Goal: Task Accomplishment & Management: Manage account settings

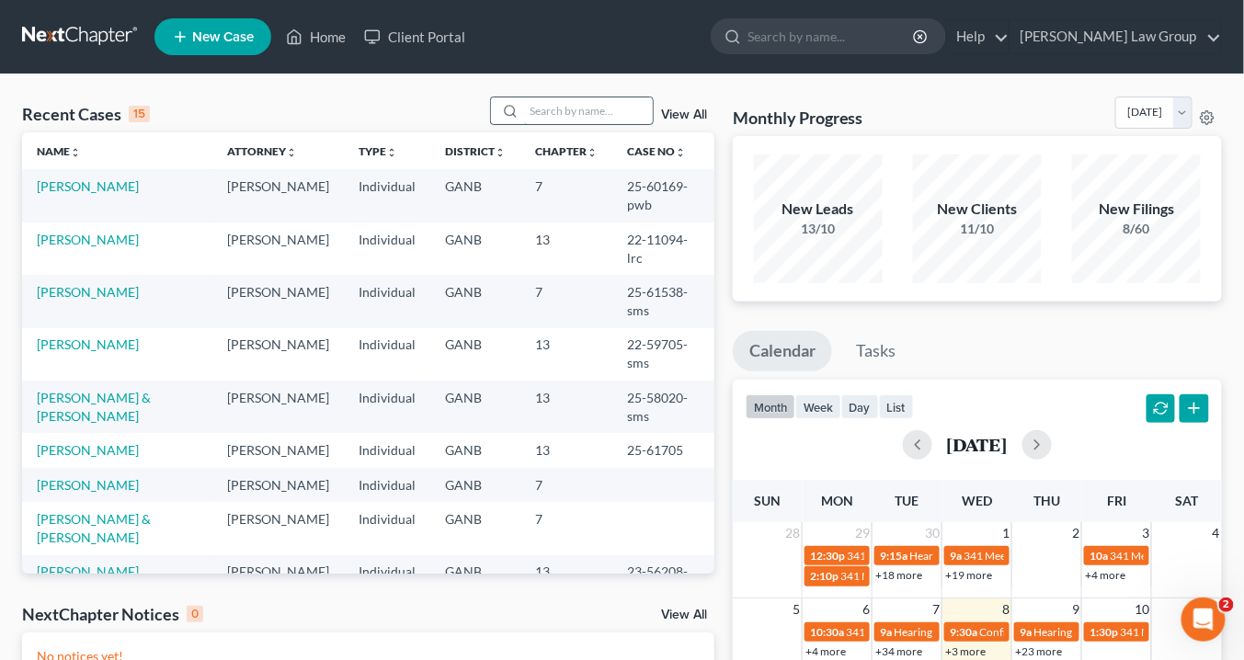
click at [568, 106] on input "search" at bounding box center [588, 110] width 129 height 27
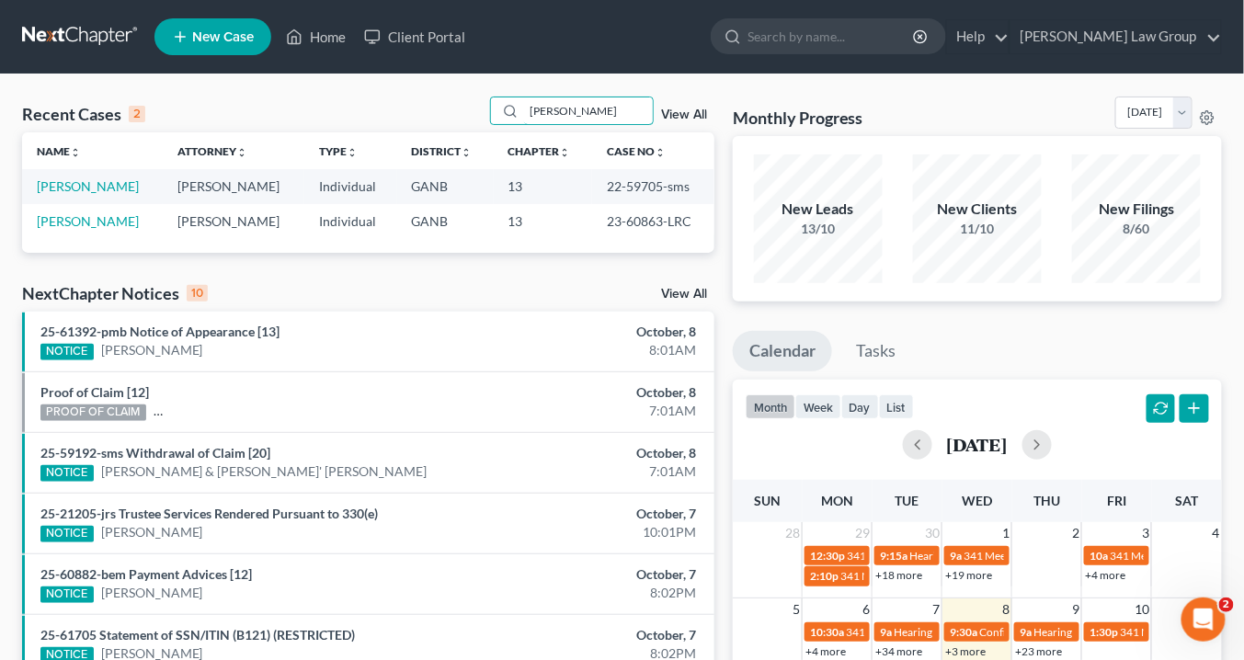
type input "gayle"
drag, startPoint x: 654, startPoint y: 184, endPoint x: 606, endPoint y: 183, distance: 48.7
click at [599, 184] on td "22-59705-sms" at bounding box center [653, 186] width 122 height 34
copy td "22-59705"
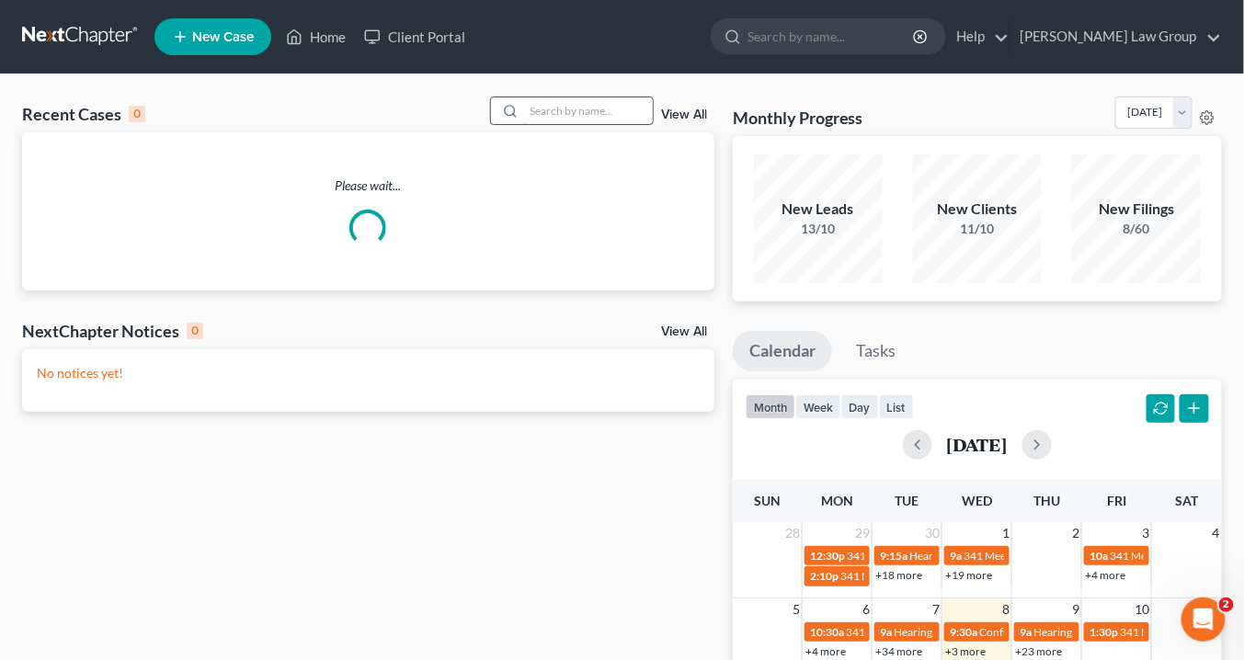
click at [552, 102] on input "search" at bounding box center [588, 110] width 129 height 27
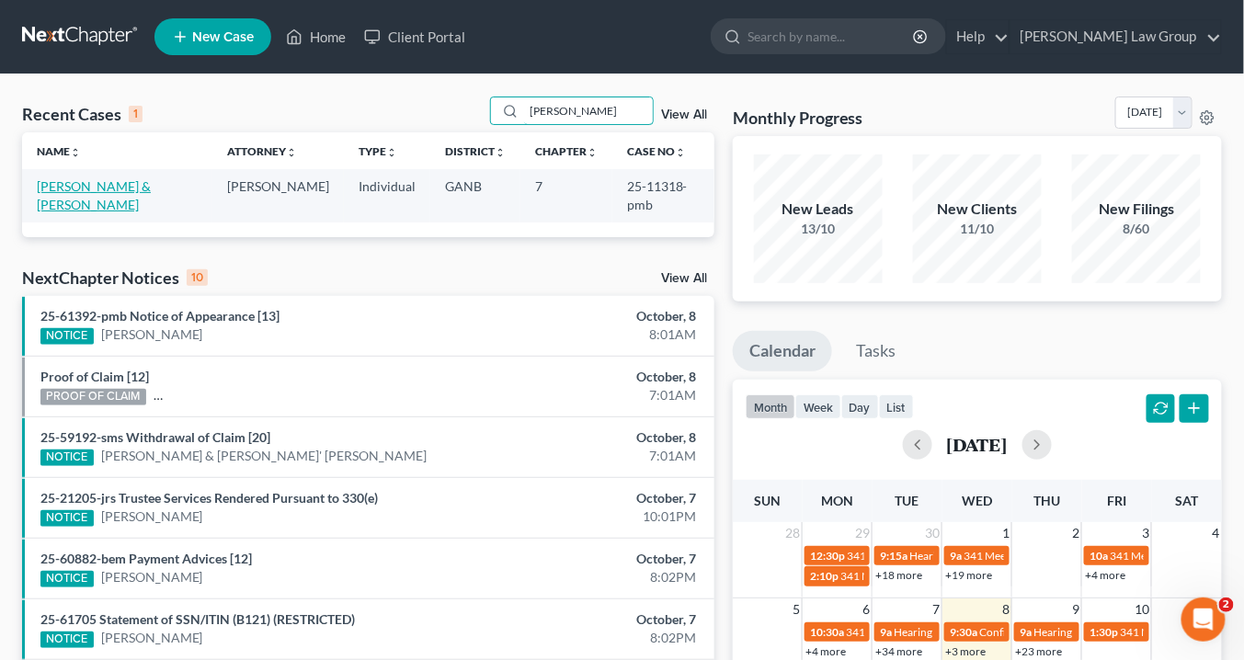
type input "[PERSON_NAME]"
click at [134, 188] on link "[PERSON_NAME] & [PERSON_NAME]" at bounding box center [94, 195] width 114 height 34
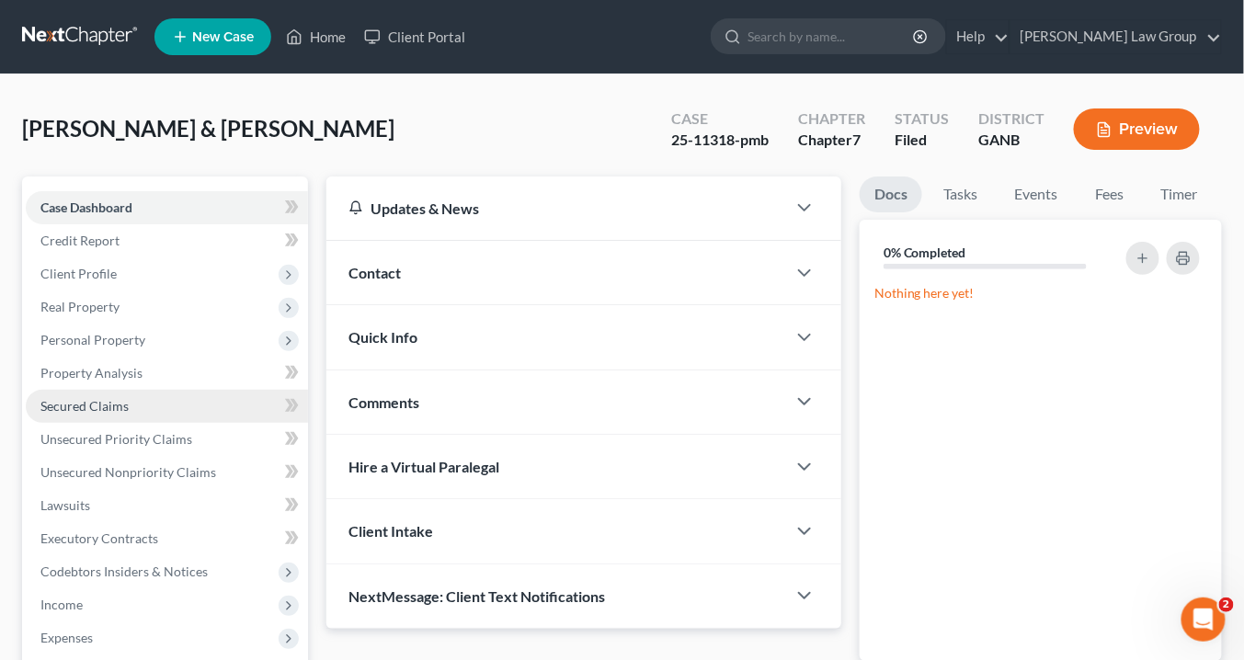
click at [81, 398] on span "Secured Claims" at bounding box center [84, 406] width 88 height 16
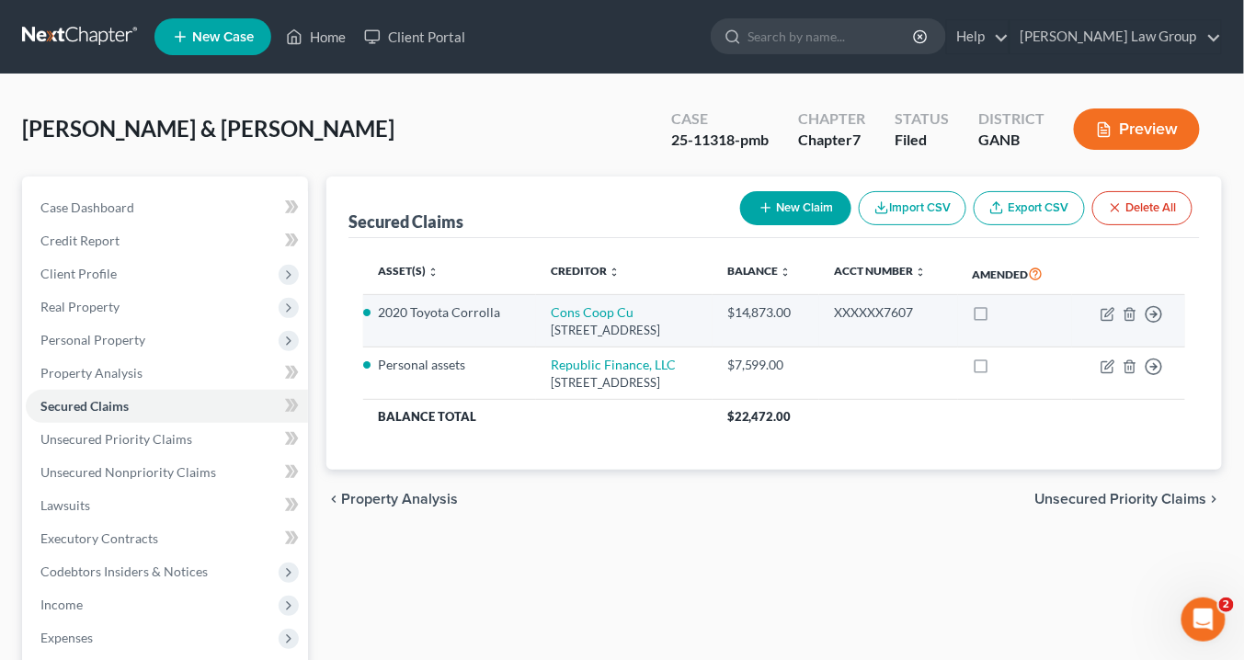
click at [1108, 318] on td "Move to E Move to F Move to G Move to Notice Only" at bounding box center [1128, 321] width 113 height 52
click at [1107, 322] on icon "button" at bounding box center [1107, 314] width 15 height 15
select select "14"
select select "2"
select select "0"
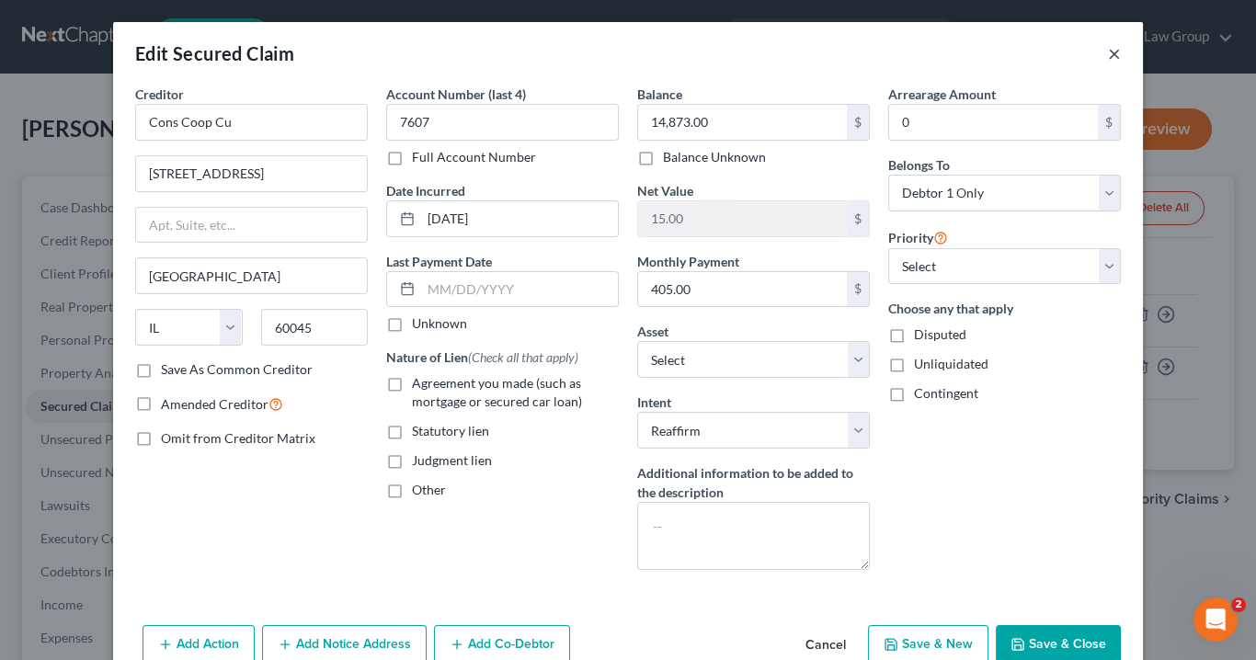
click at [1108, 52] on button "×" at bounding box center [1114, 53] width 13 height 22
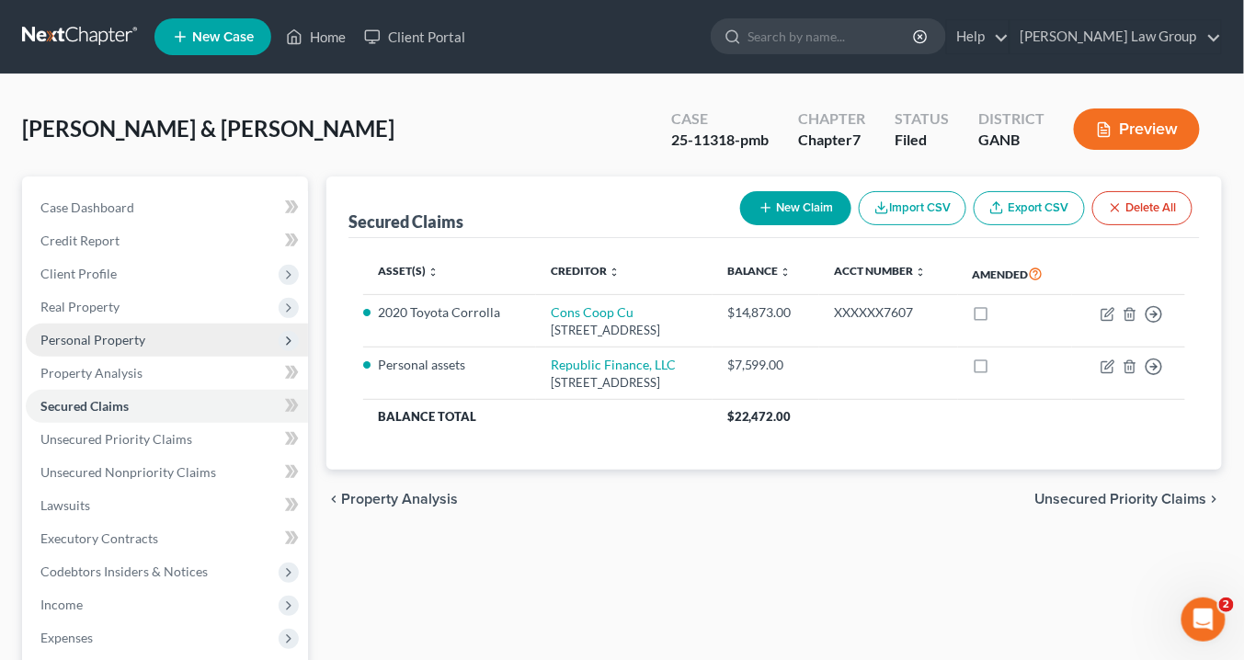
click at [118, 339] on span "Personal Property" at bounding box center [92, 340] width 105 height 16
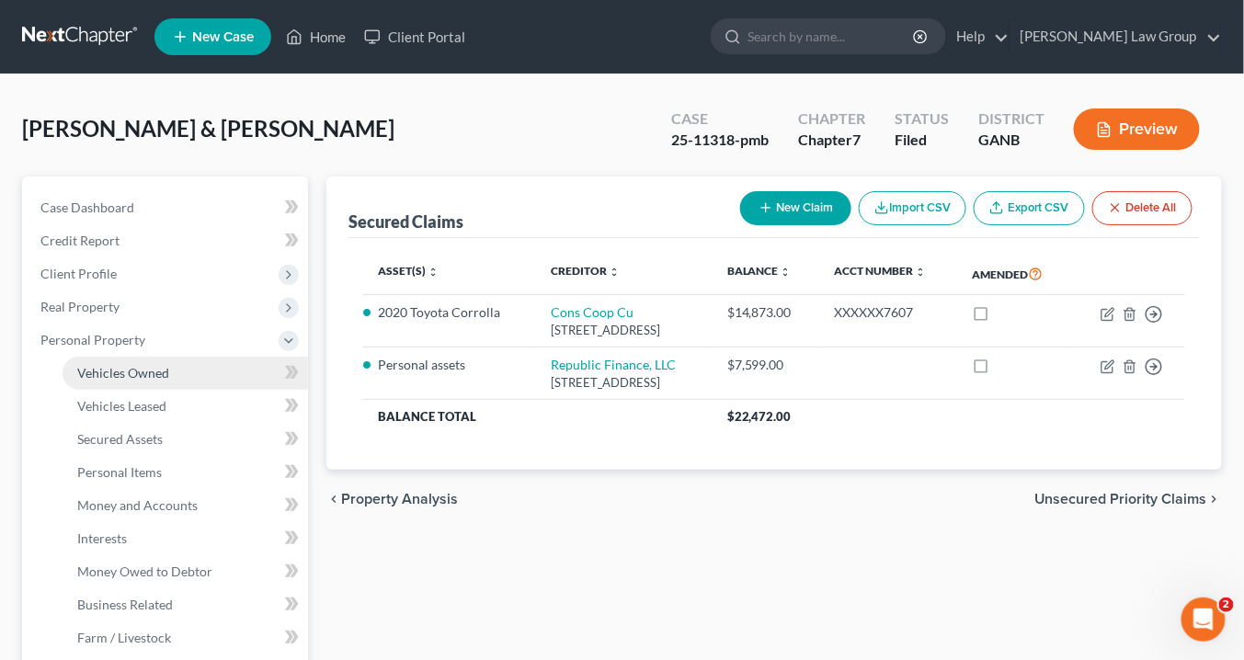
click at [133, 375] on span "Vehicles Owned" at bounding box center [123, 373] width 92 height 16
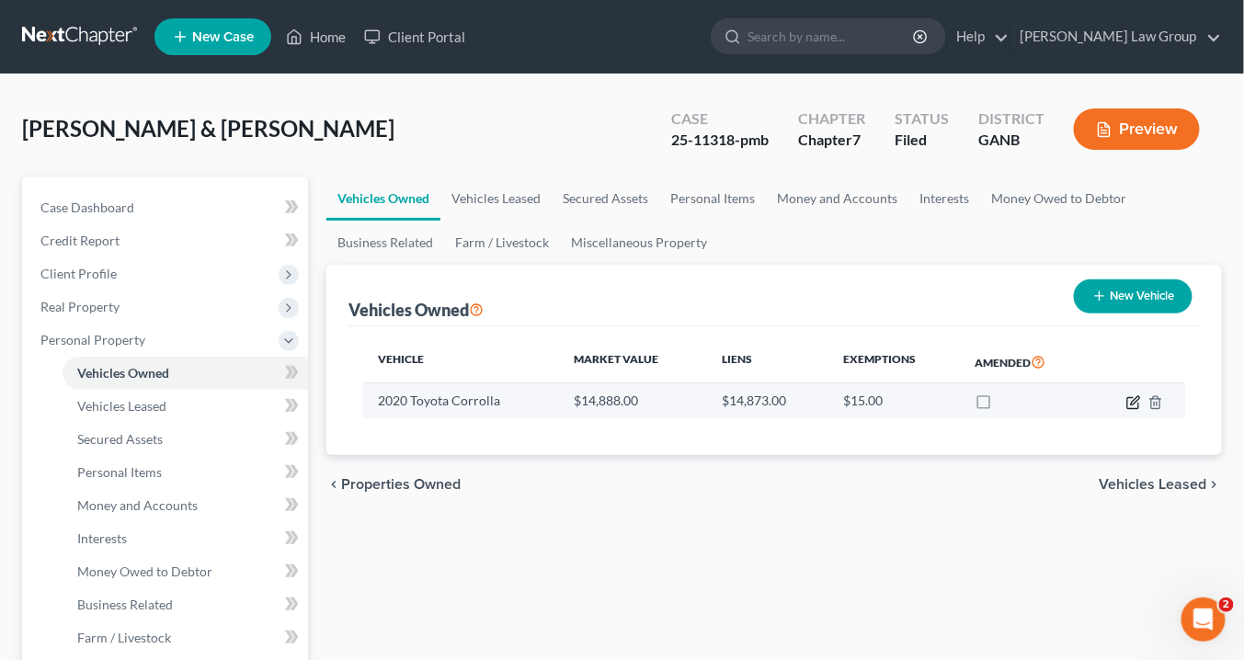
click at [1132, 399] on icon "button" at bounding box center [1135, 400] width 8 height 8
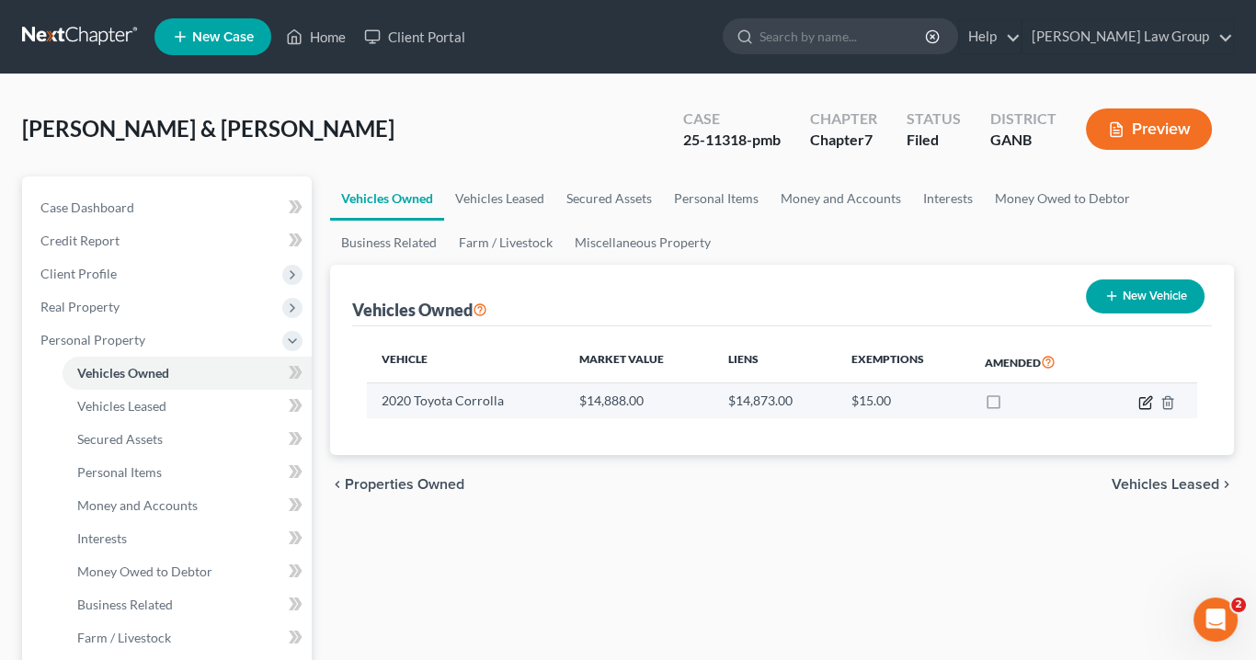
select select "0"
select select "6"
select select "2"
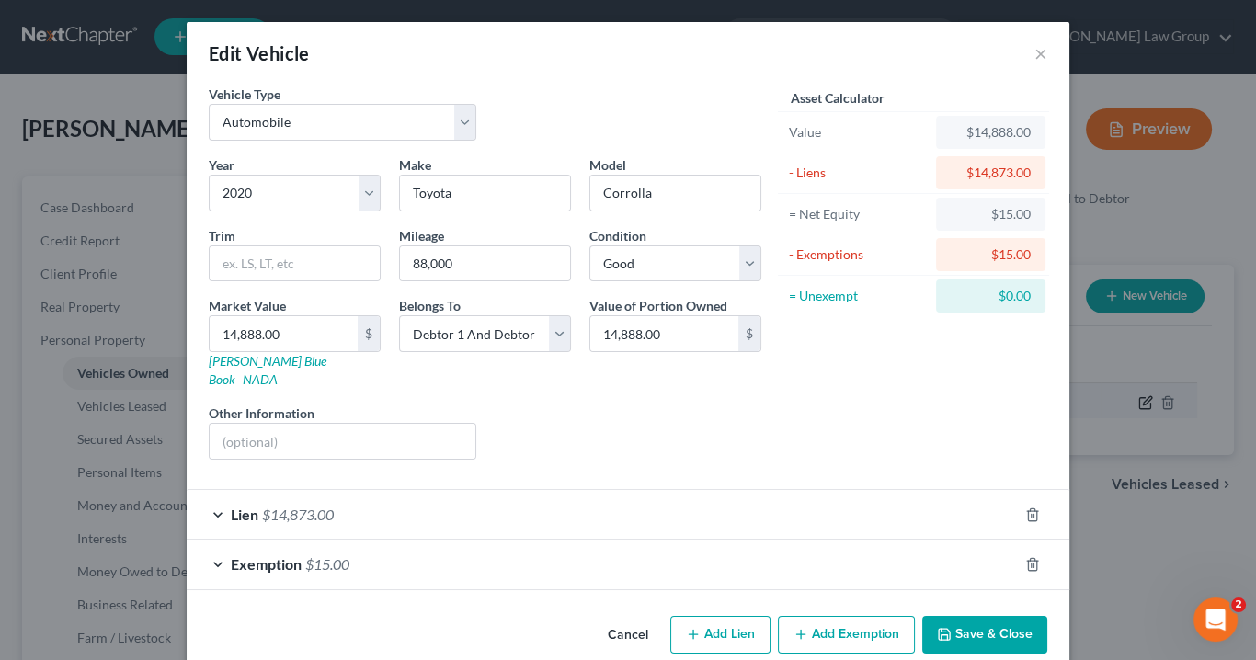
select select "0"
select select "6"
select select "2"
click at [1037, 52] on button "×" at bounding box center [1040, 53] width 13 height 22
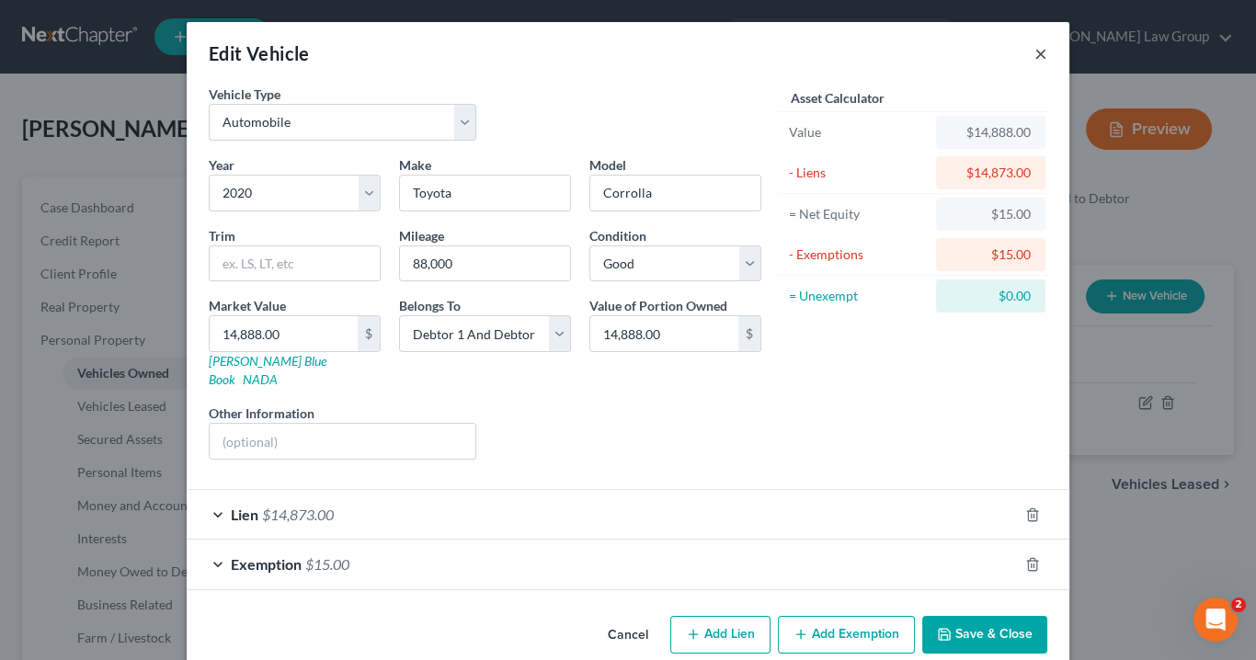
drag, startPoint x: 1033, startPoint y: 55, endPoint x: 858, endPoint y: 4, distance: 182.1
click at [1034, 52] on button "×" at bounding box center [1040, 53] width 13 height 22
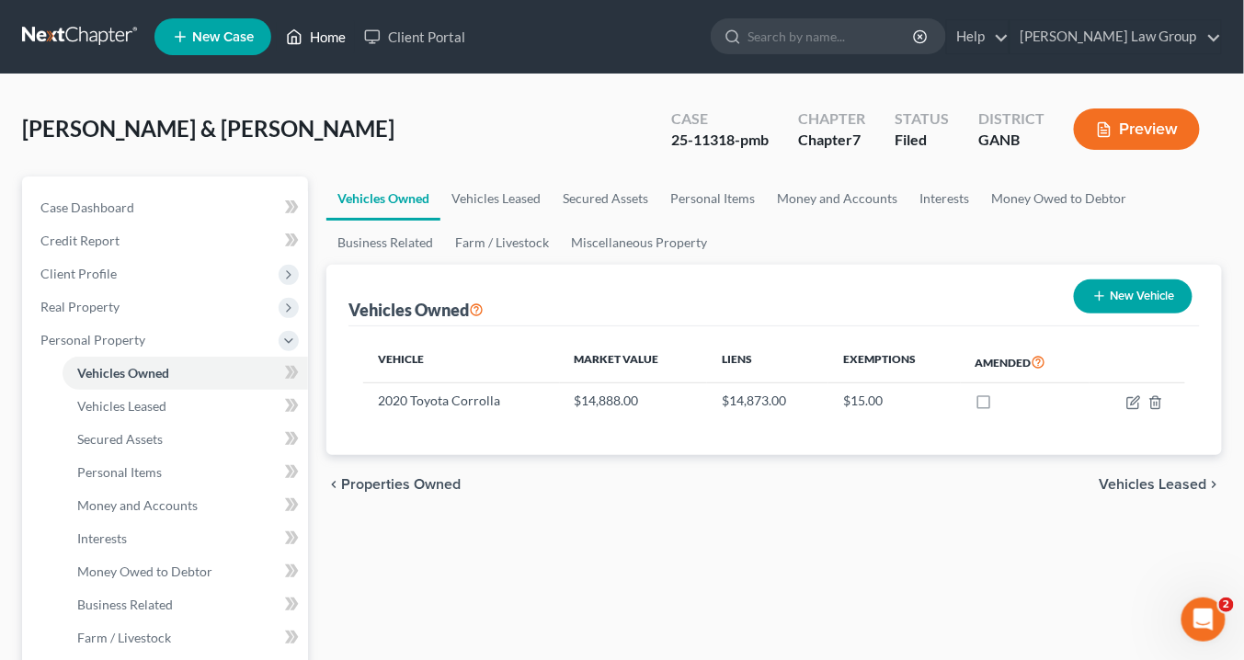
click at [330, 35] on link "Home" at bounding box center [316, 36] width 78 height 33
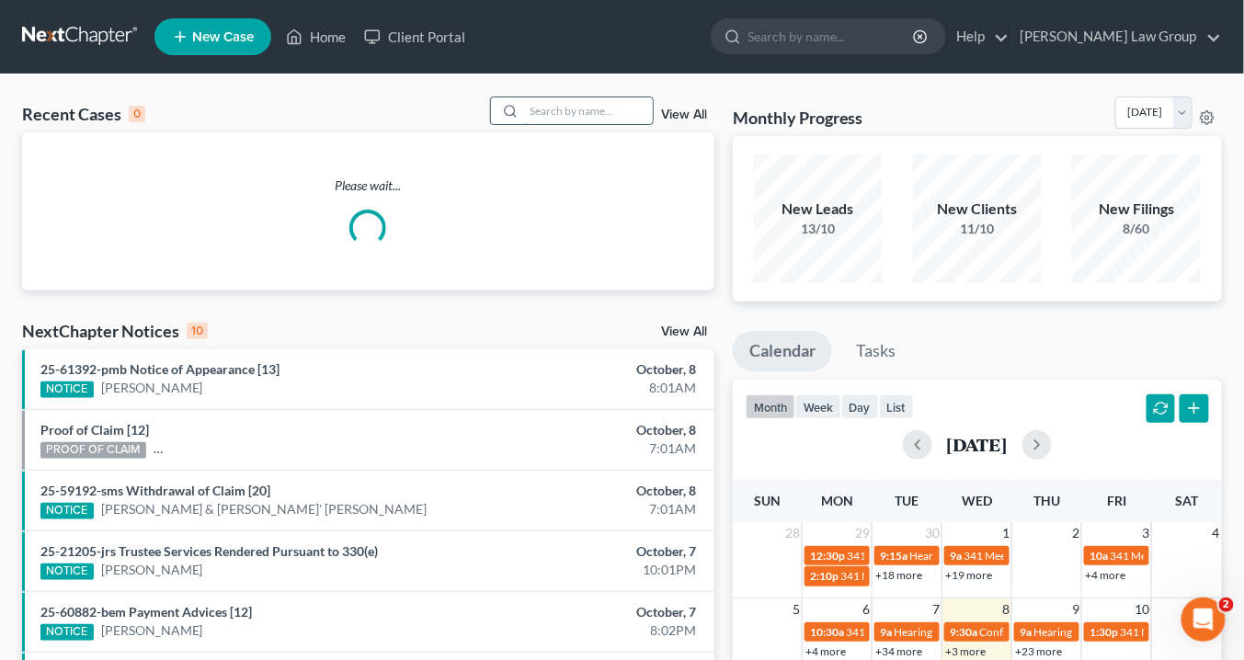
click at [605, 113] on input "search" at bounding box center [588, 110] width 129 height 27
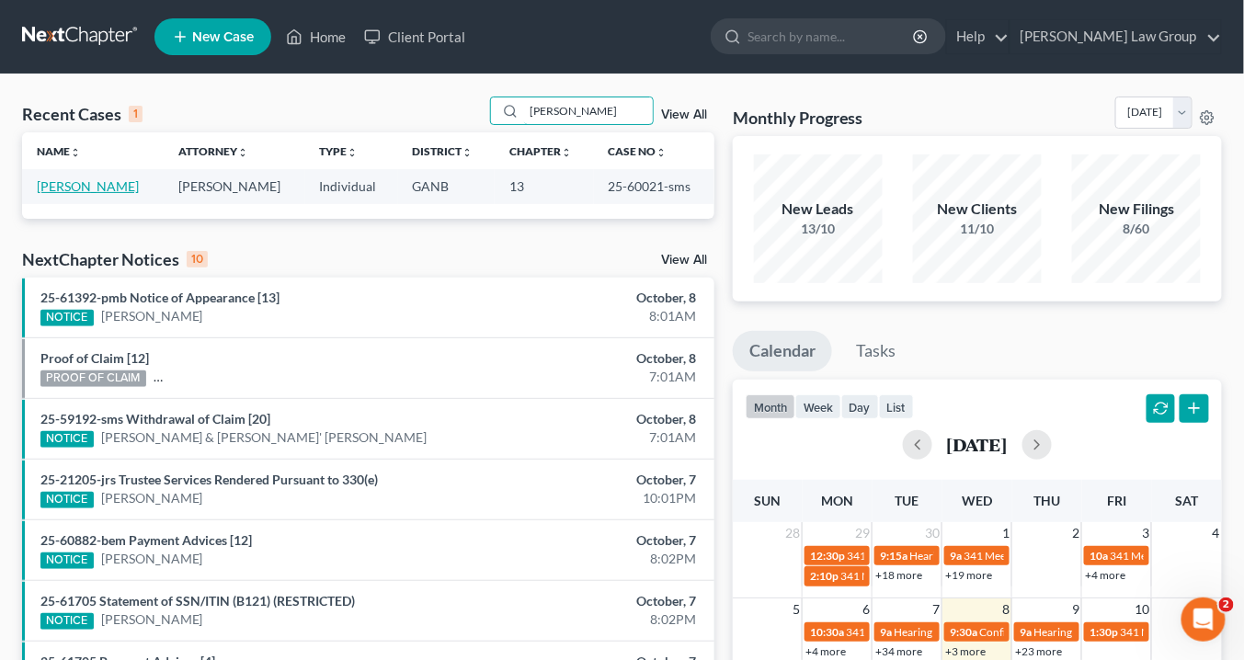
type input "[PERSON_NAME]"
click at [108, 184] on link "[PERSON_NAME]" at bounding box center [88, 186] width 102 height 16
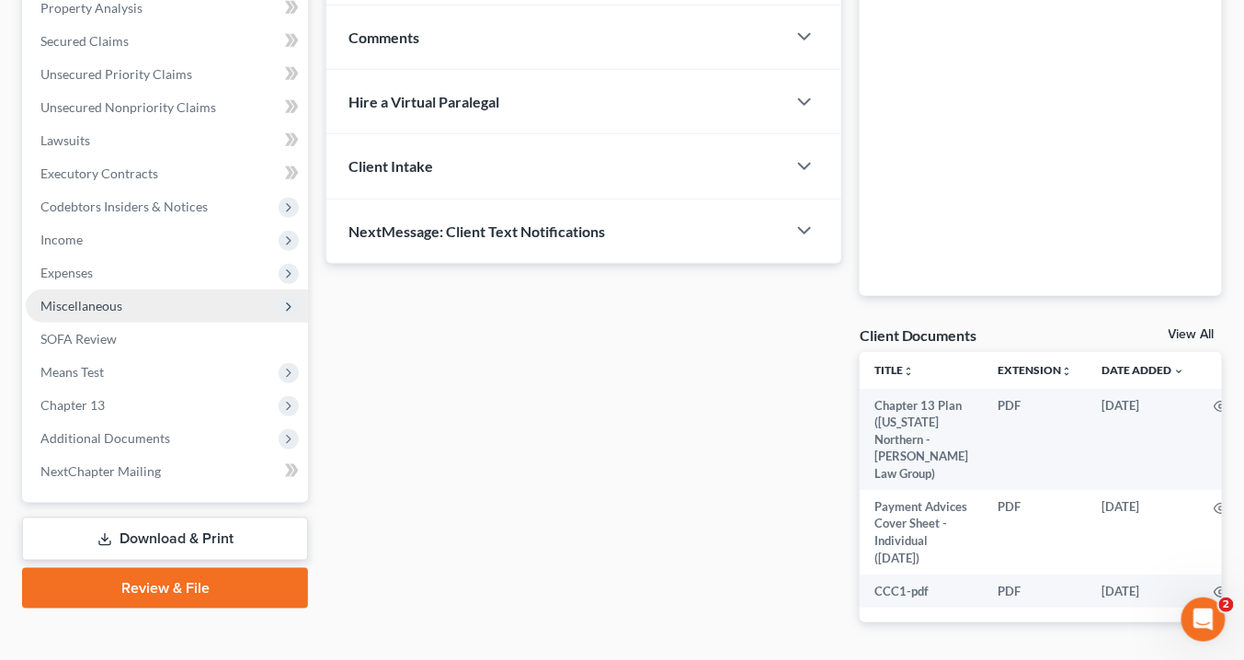
scroll to position [442, 0]
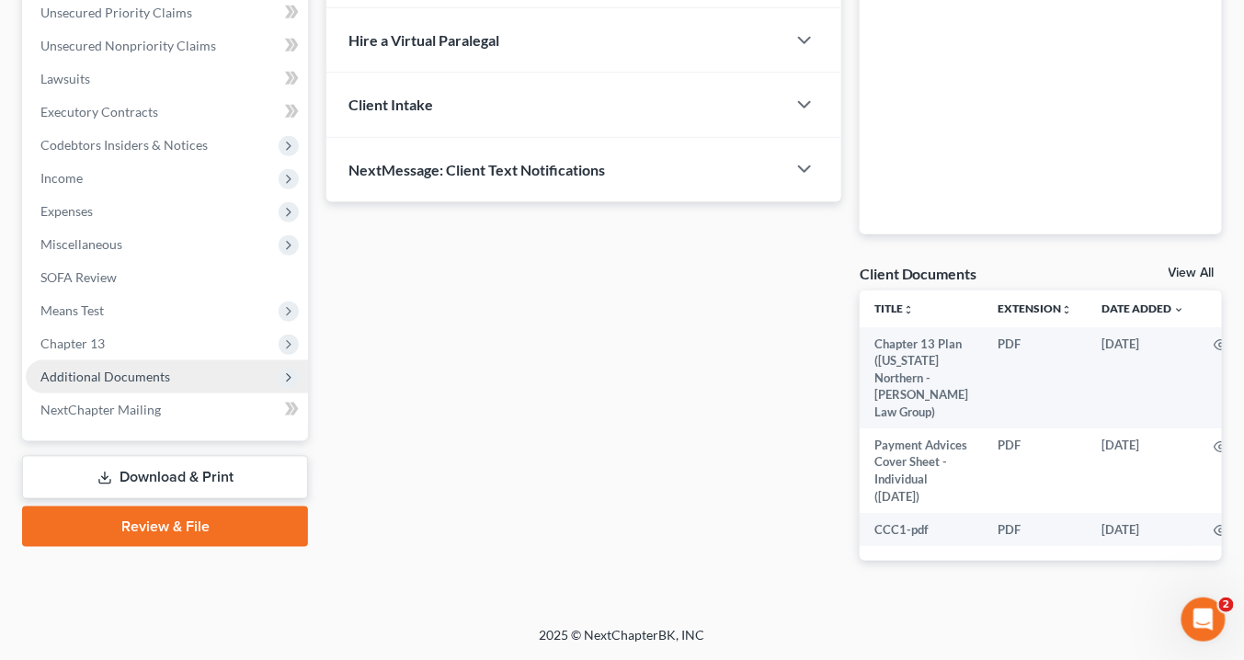
click at [165, 369] on span "Additional Documents" at bounding box center [105, 377] width 130 height 16
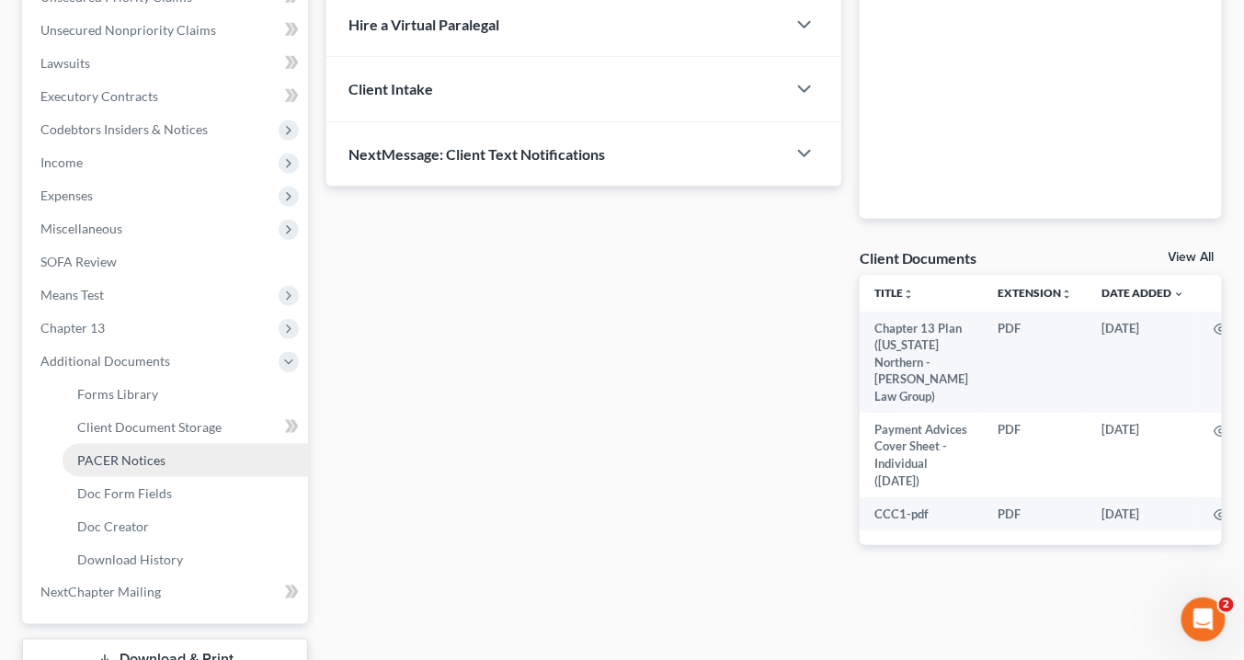
click at [165, 455] on link "PACER Notices" at bounding box center [185, 460] width 245 height 33
